Goal: Transaction & Acquisition: Purchase product/service

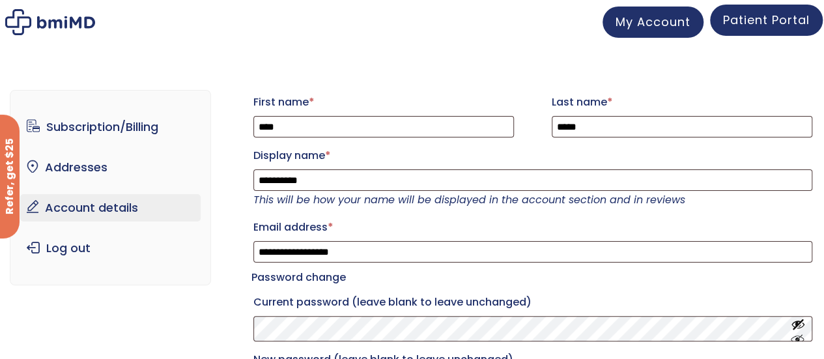
click at [759, 14] on span "Patient Portal" at bounding box center [766, 20] width 87 height 16
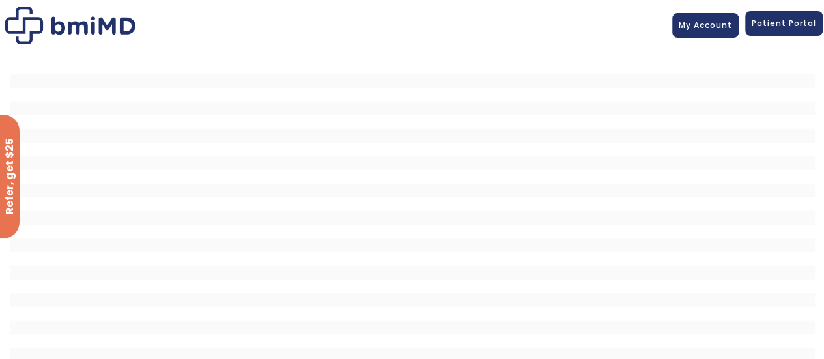
scroll to position [61, 0]
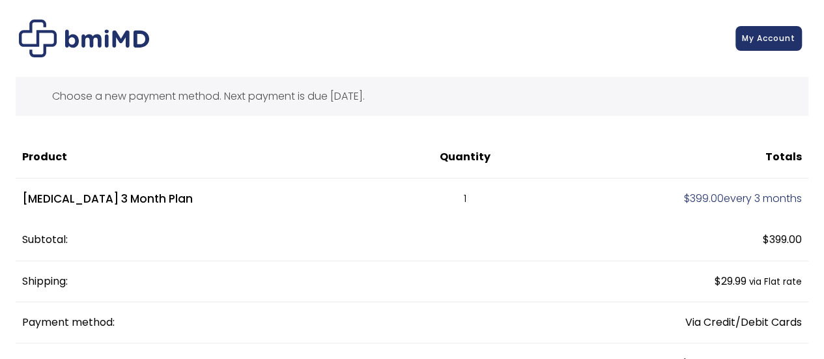
scroll to position [217, 0]
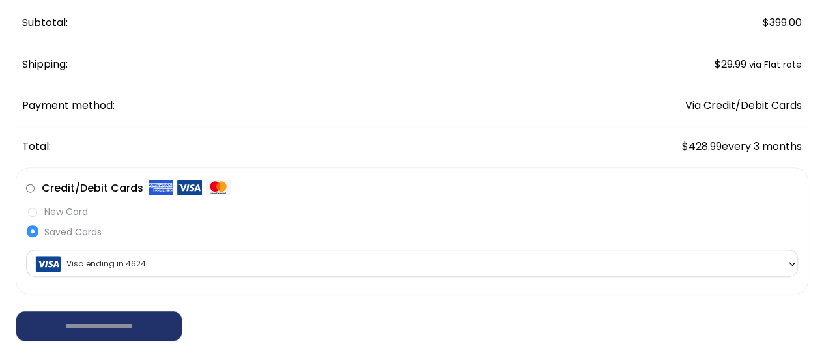
click at [70, 212] on label "New Card" at bounding box center [412, 212] width 772 height 14
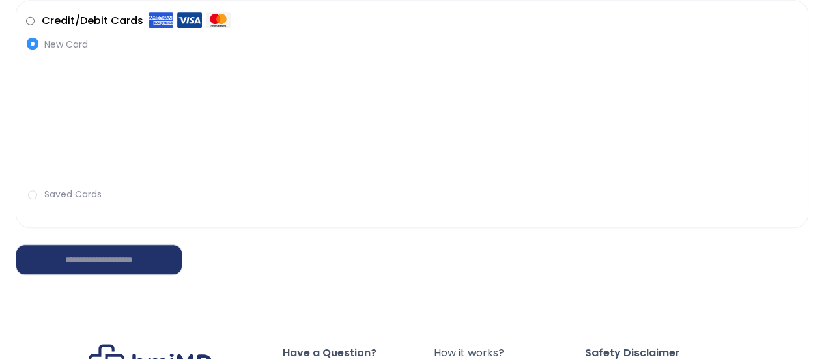
scroll to position [402, 0]
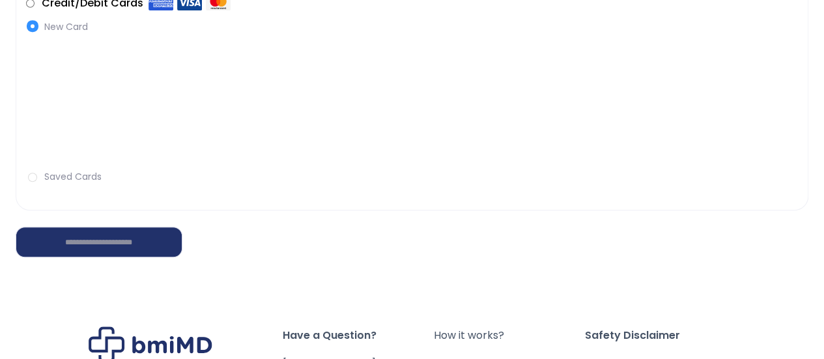
click at [92, 179] on label "Saved Cards" at bounding box center [412, 177] width 772 height 14
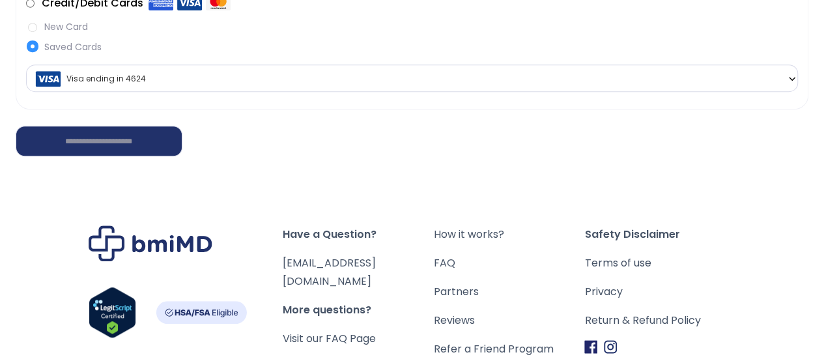
scroll to position [185, 0]
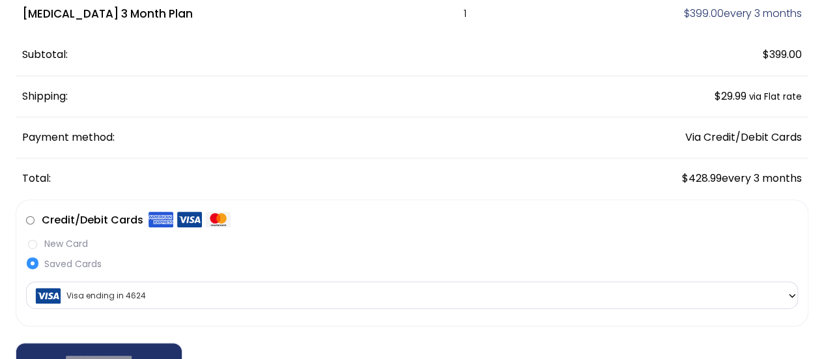
click at [73, 244] on label "New Card" at bounding box center [412, 244] width 772 height 14
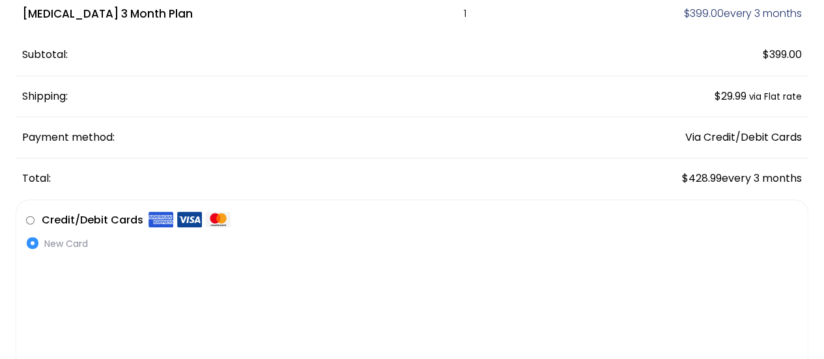
scroll to position [402, 0]
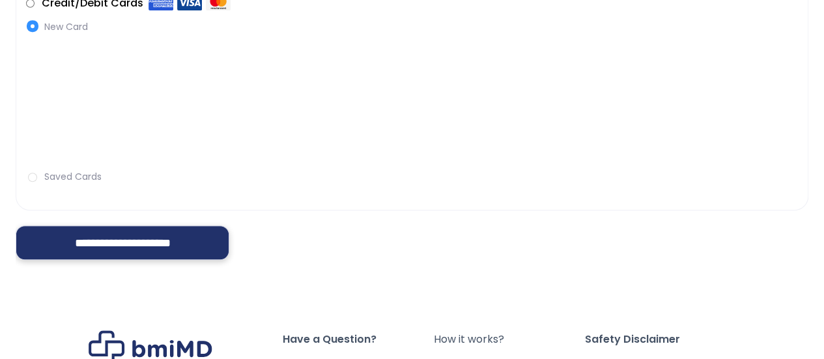
drag, startPoint x: 143, startPoint y: 247, endPoint x: 160, endPoint y: 246, distance: 17.0
click at [144, 247] on input "**********" at bounding box center [123, 242] width 214 height 35
